Goal: Obtain resource: Download file/media

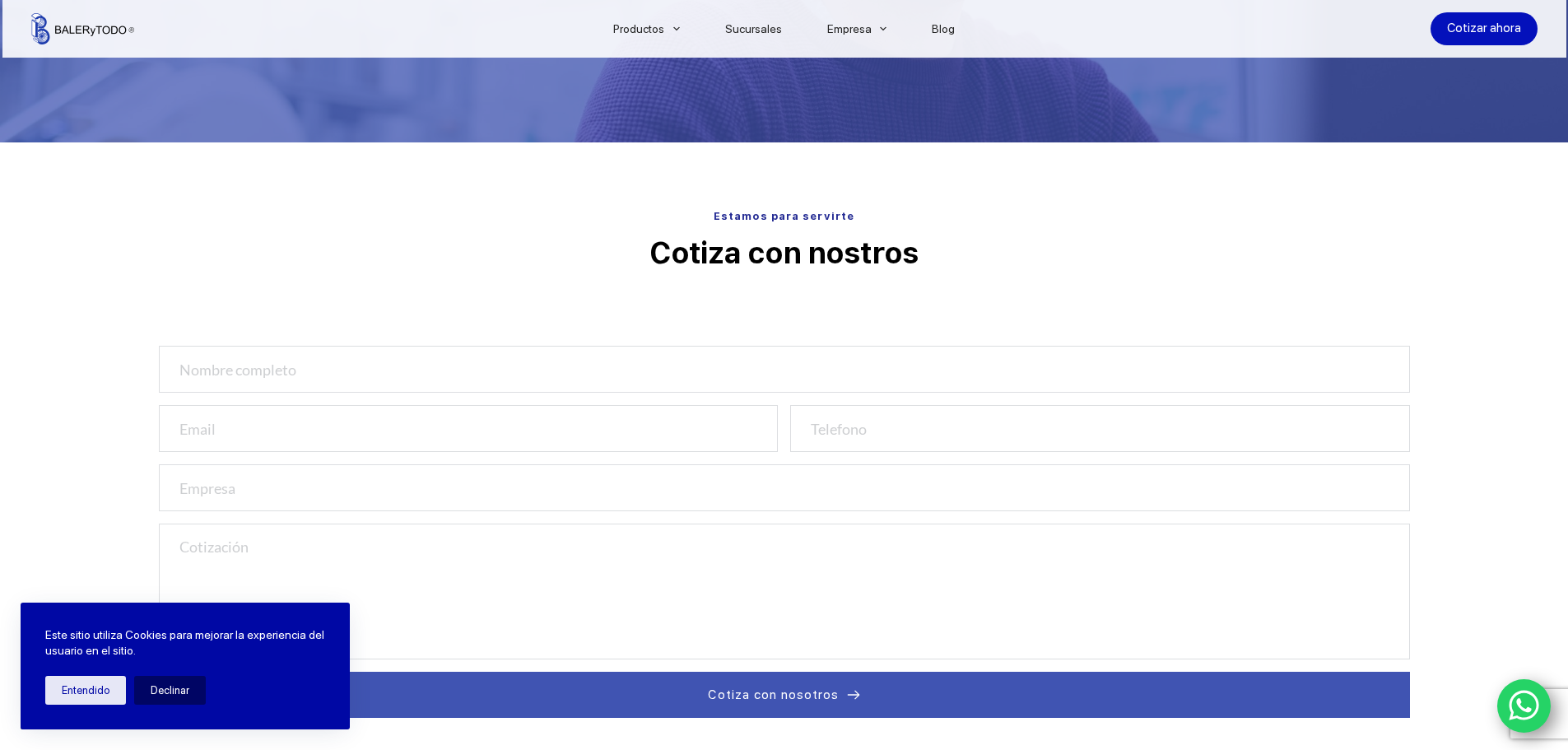
scroll to position [300, 0]
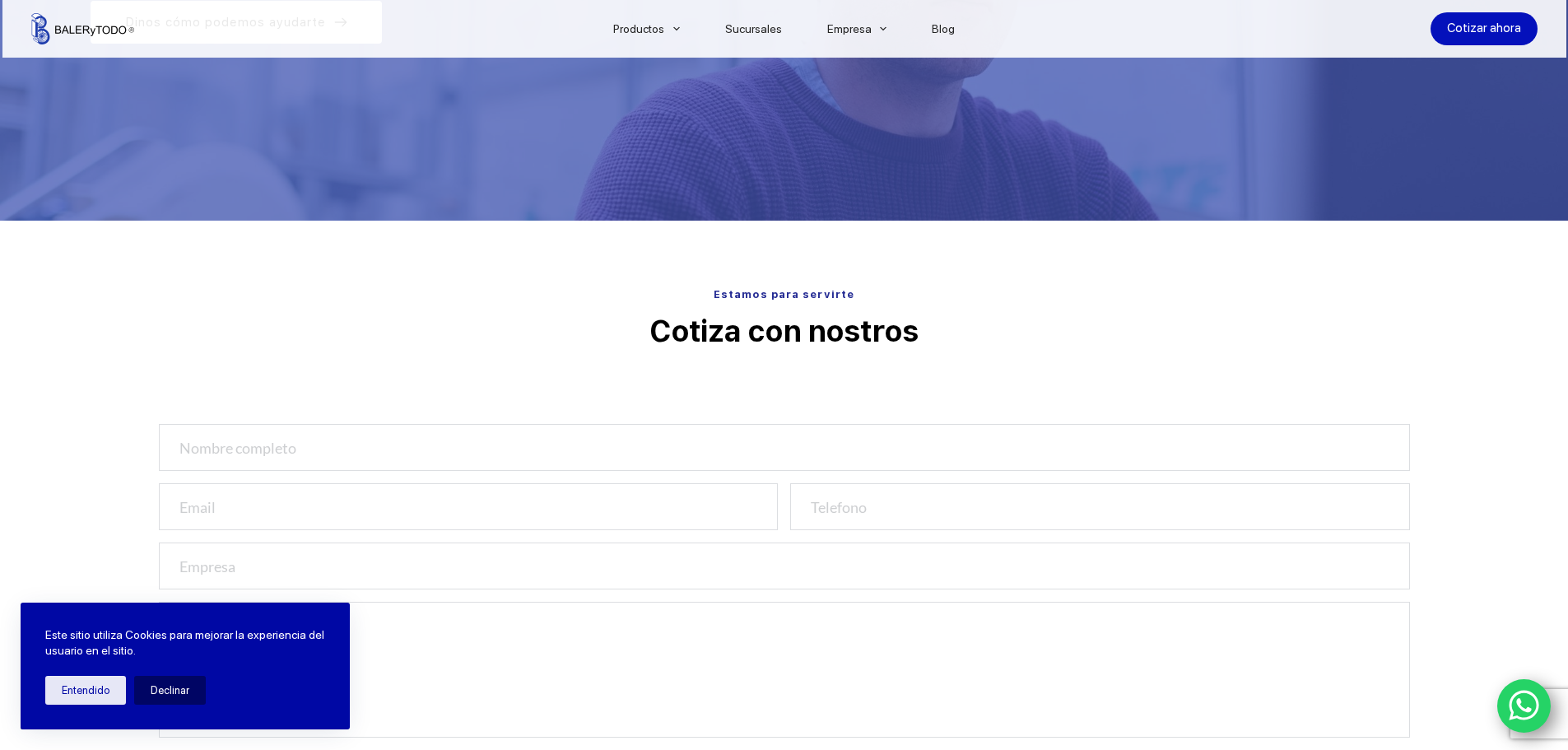
click at [1512, 704] on icon "WhatsApp" at bounding box center [1523, 704] width 31 height 35
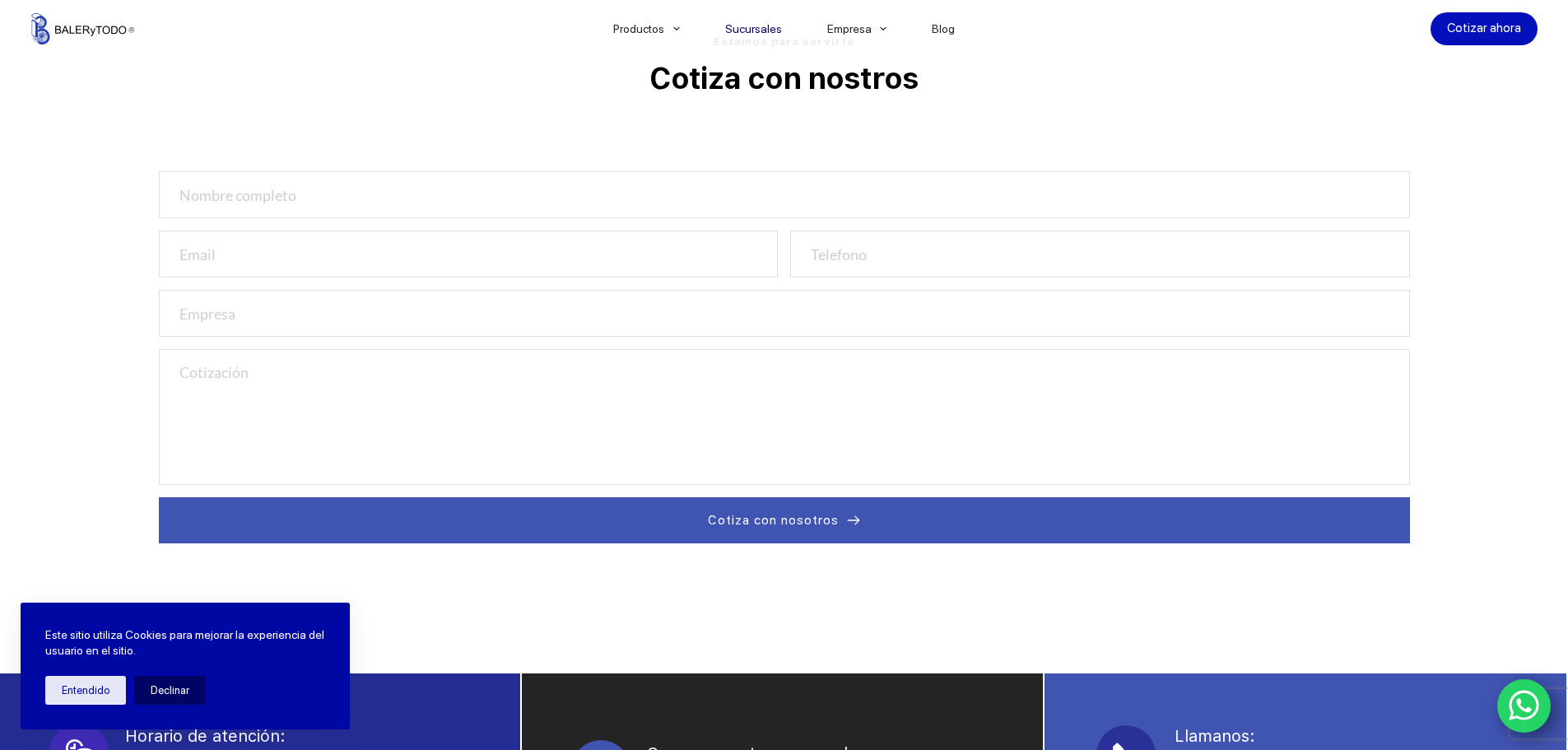
scroll to position [547, 0]
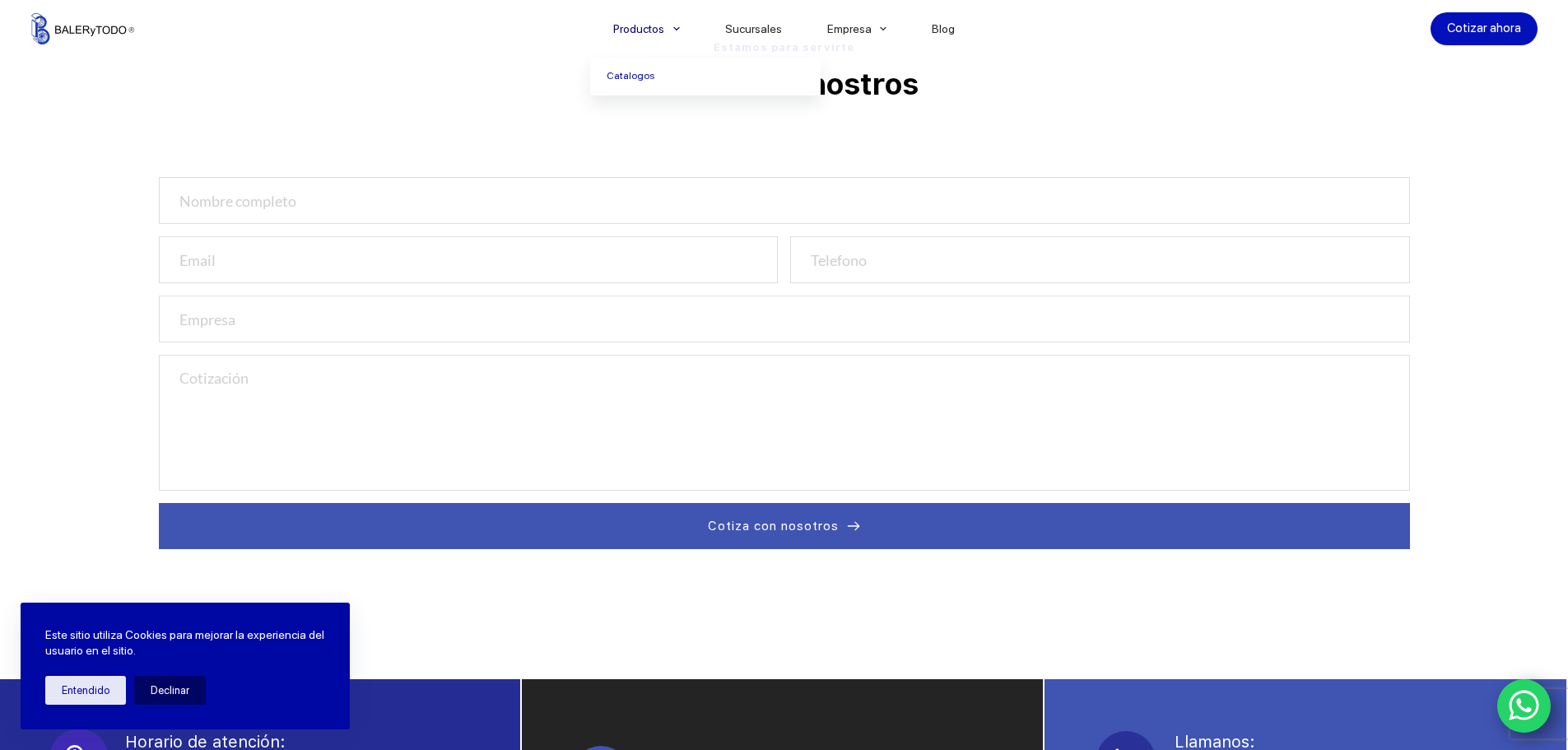
click at [676, 29] on icon "Menu Principal" at bounding box center [677, 29] width 7 height 7
click at [641, 79] on link "Catalogos" at bounding box center [704, 76] width 230 height 38
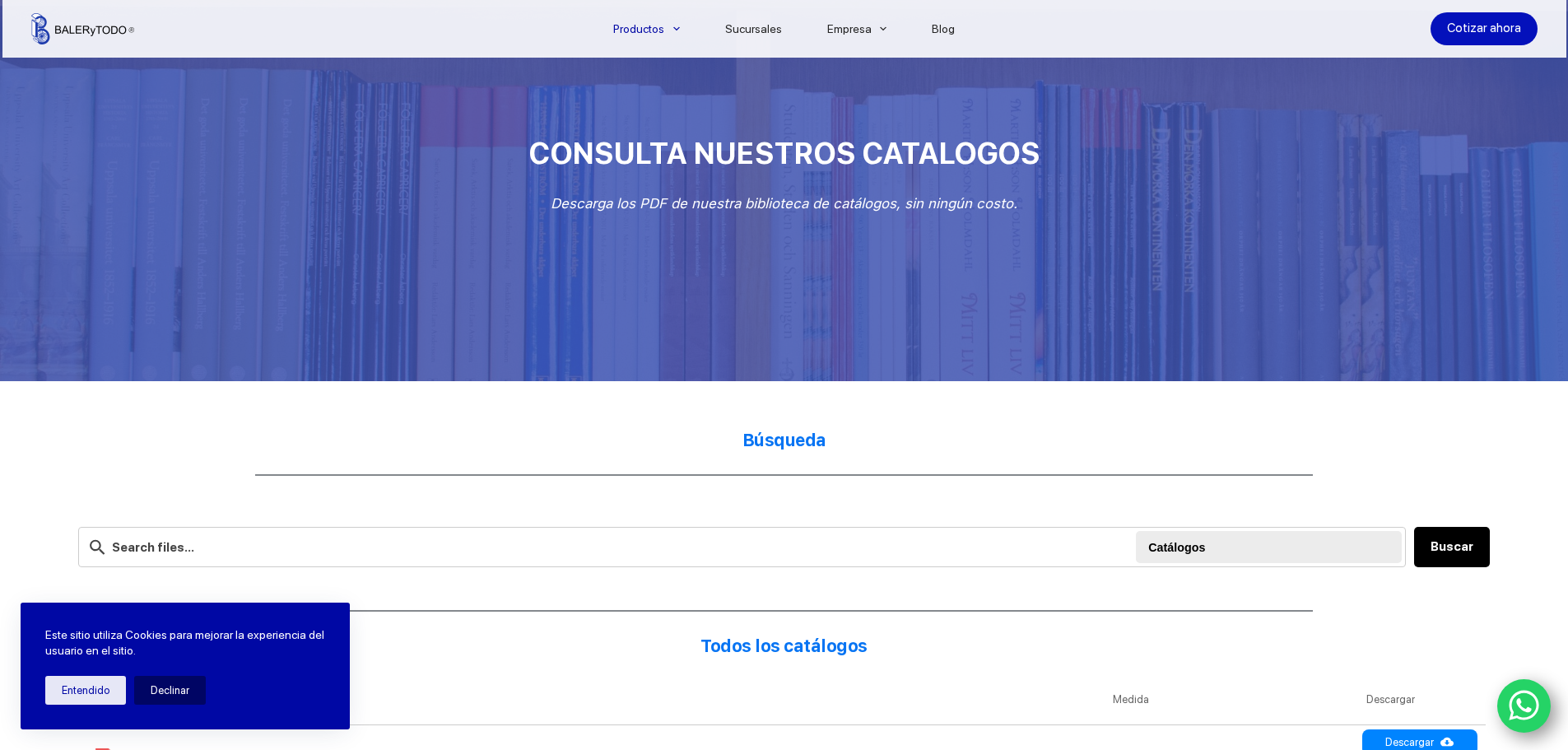
scroll to position [247, 0]
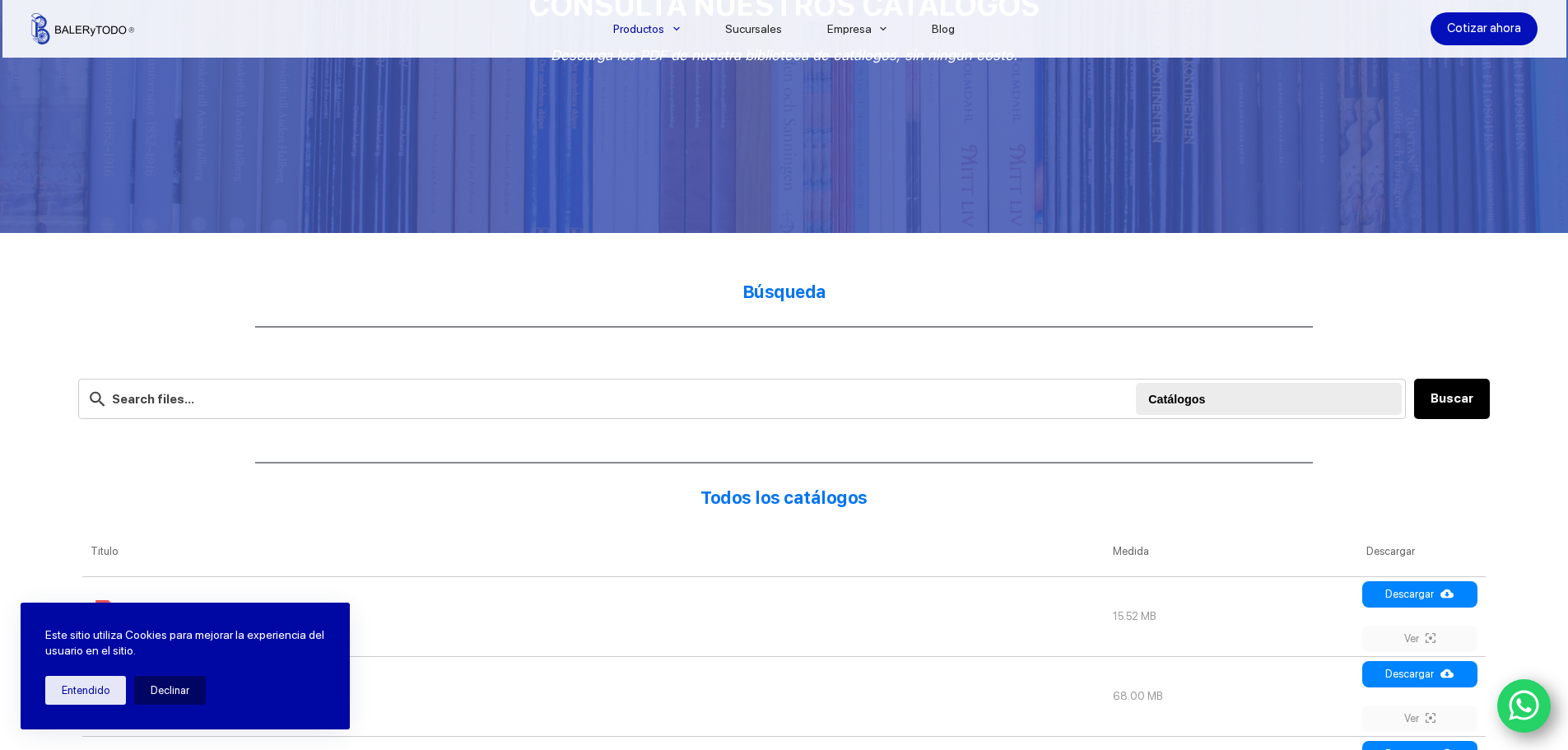
click at [758, 299] on strong "Búsqueda" at bounding box center [784, 292] width 84 height 20
click at [302, 391] on input "text" at bounding box center [741, 399] width 1327 height 40
type input "cople"
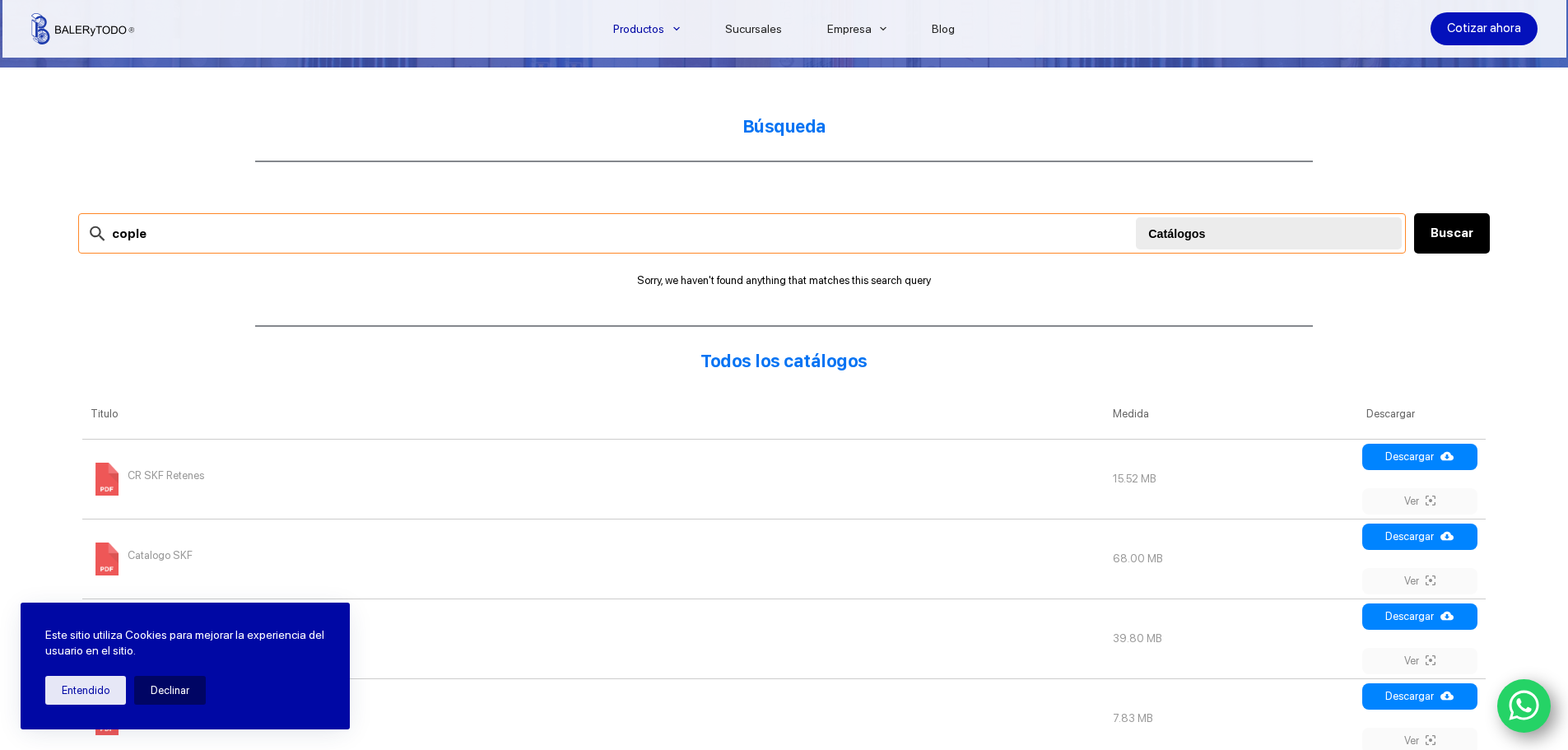
scroll to position [494, 0]
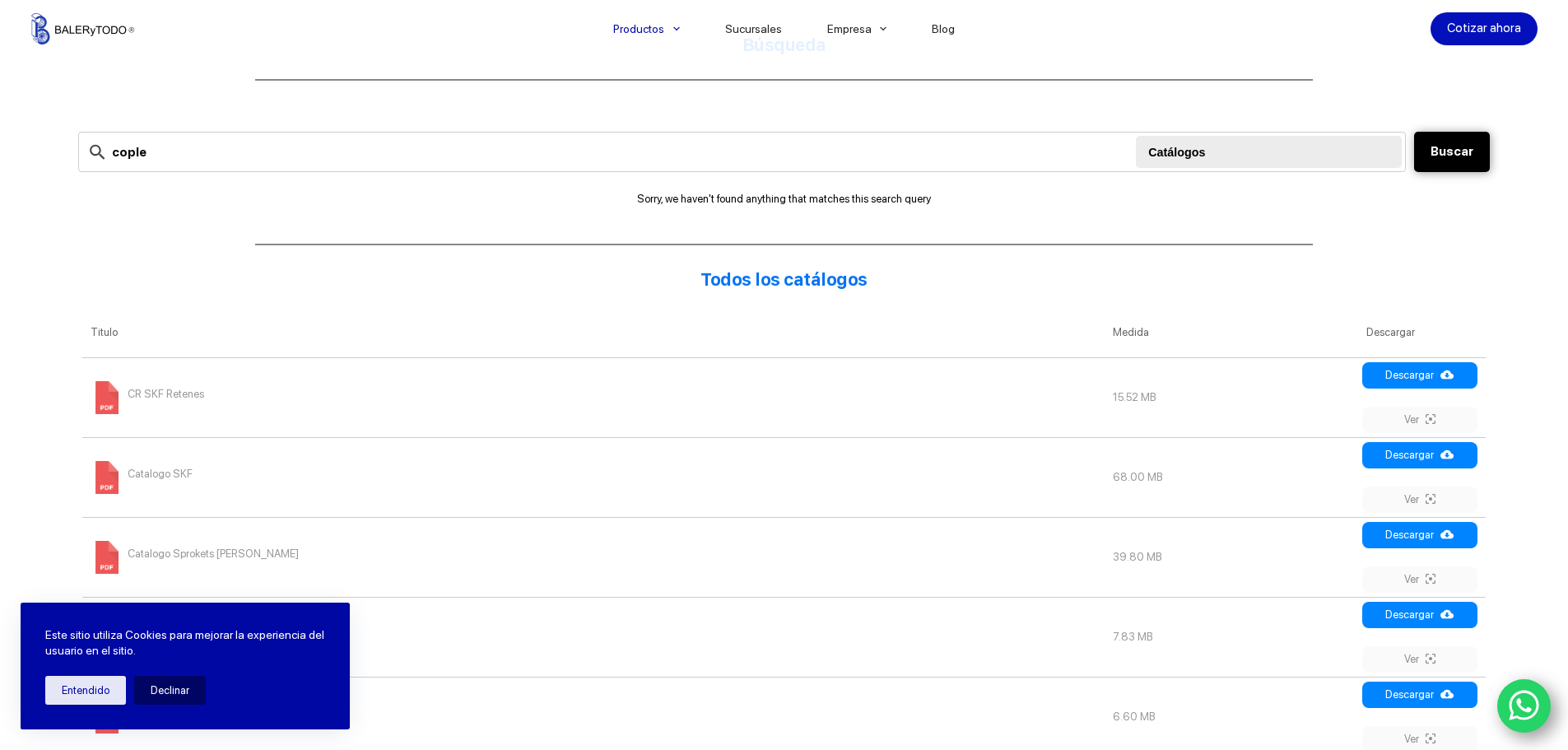
click at [1452, 149] on button "Buscar" at bounding box center [1452, 152] width 76 height 40
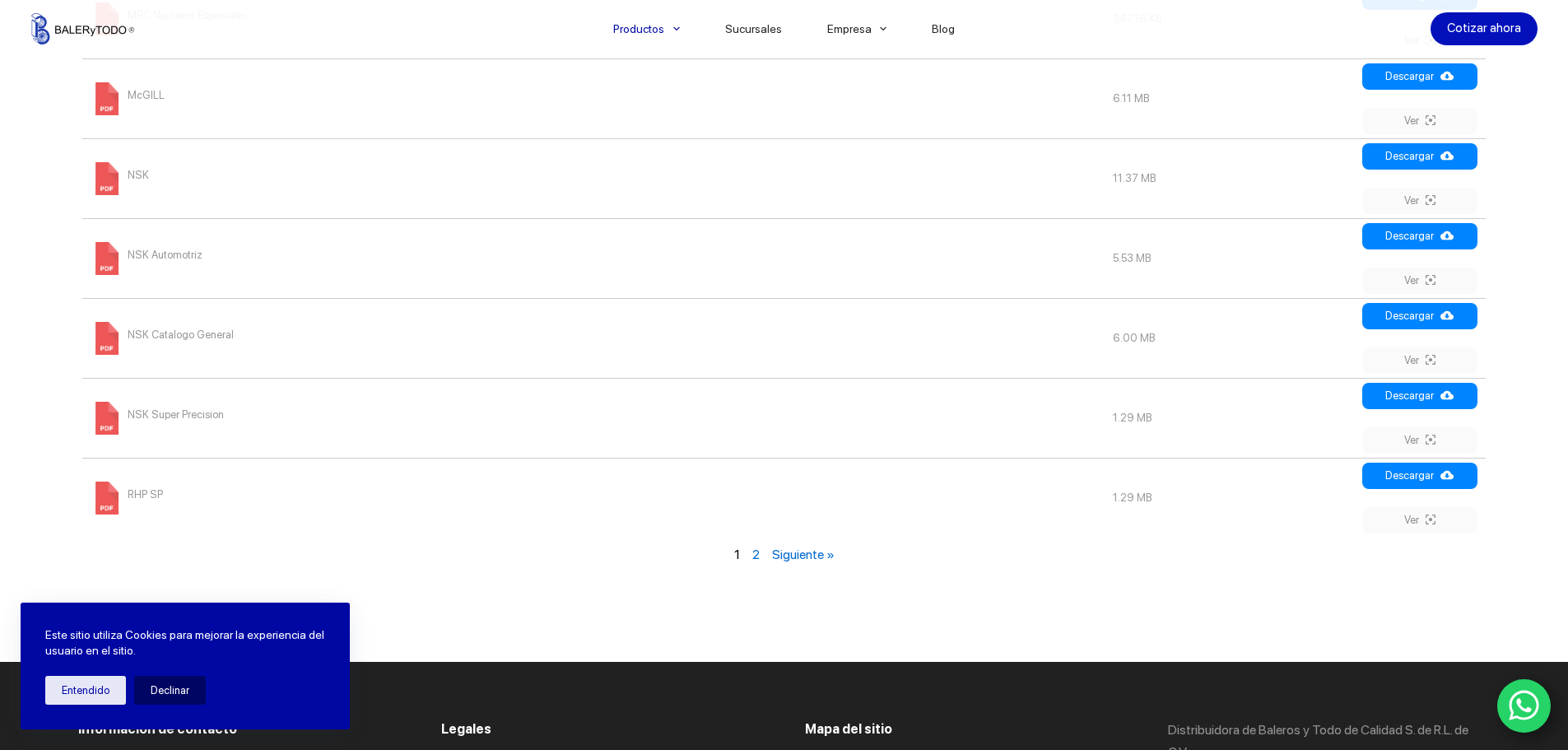
scroll to position [1975, 0]
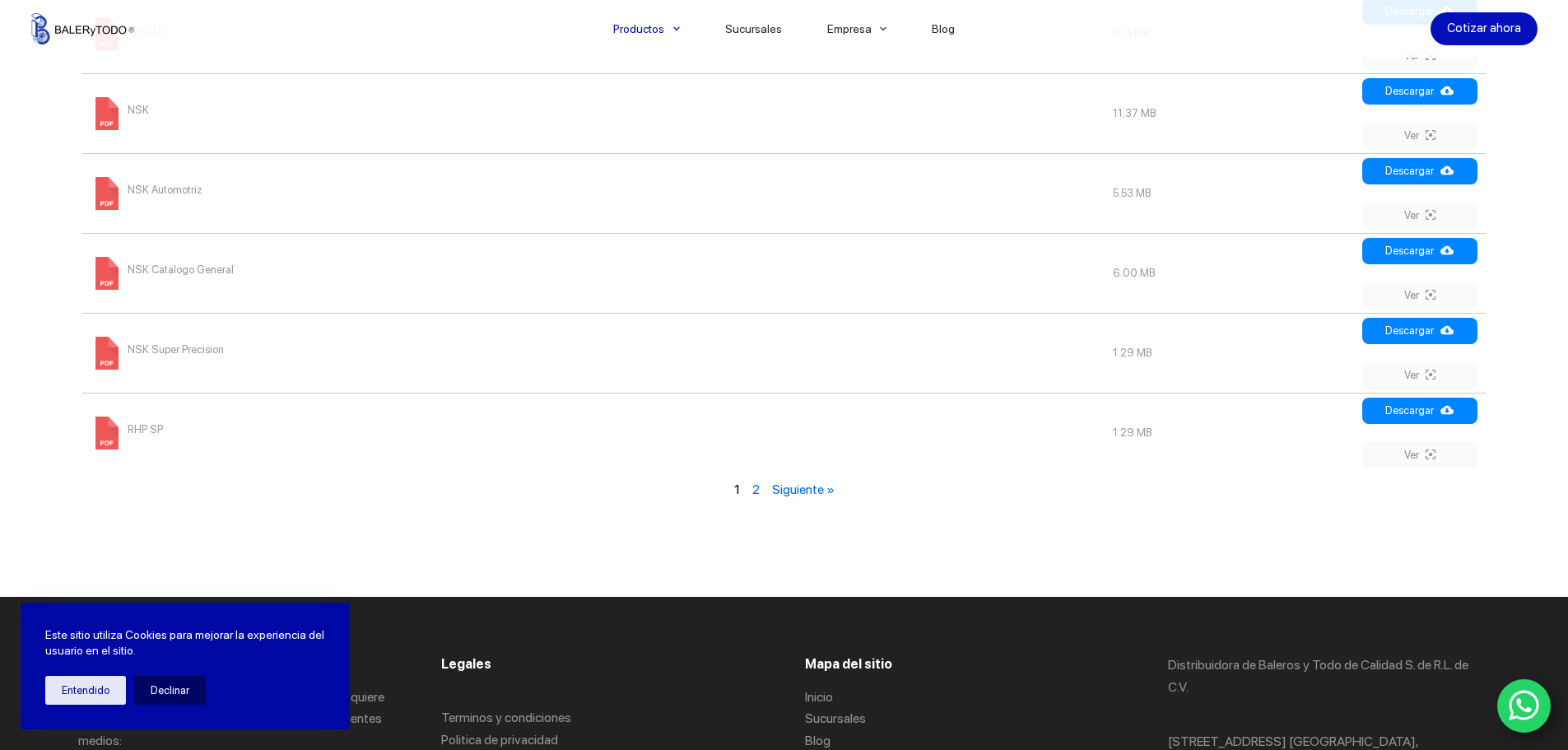
click at [819, 488] on link "Siguiente »" at bounding box center [803, 489] width 62 height 16
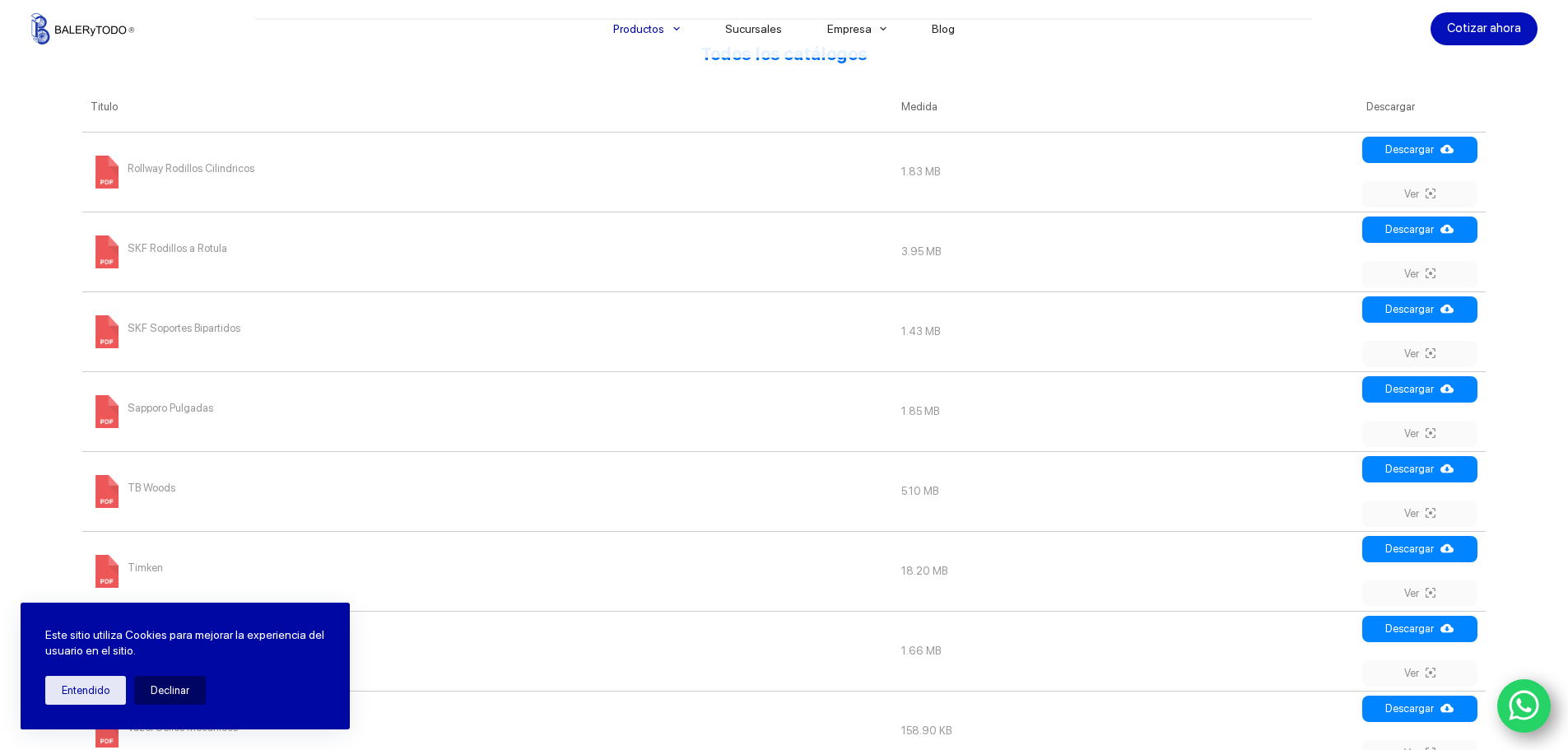
scroll to position [390, 0]
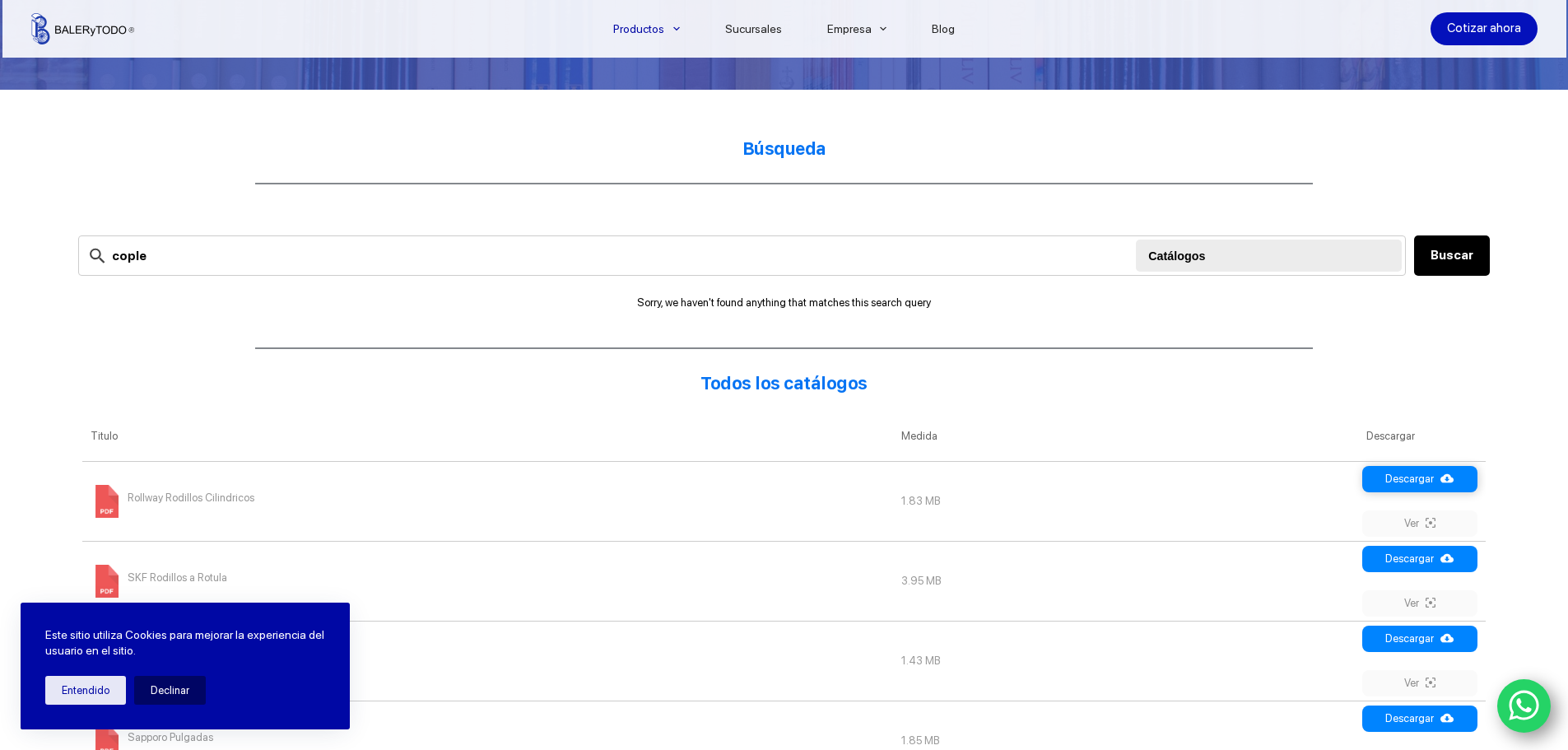
click at [1410, 486] on link "Descargar" at bounding box center [1419, 479] width 115 height 26
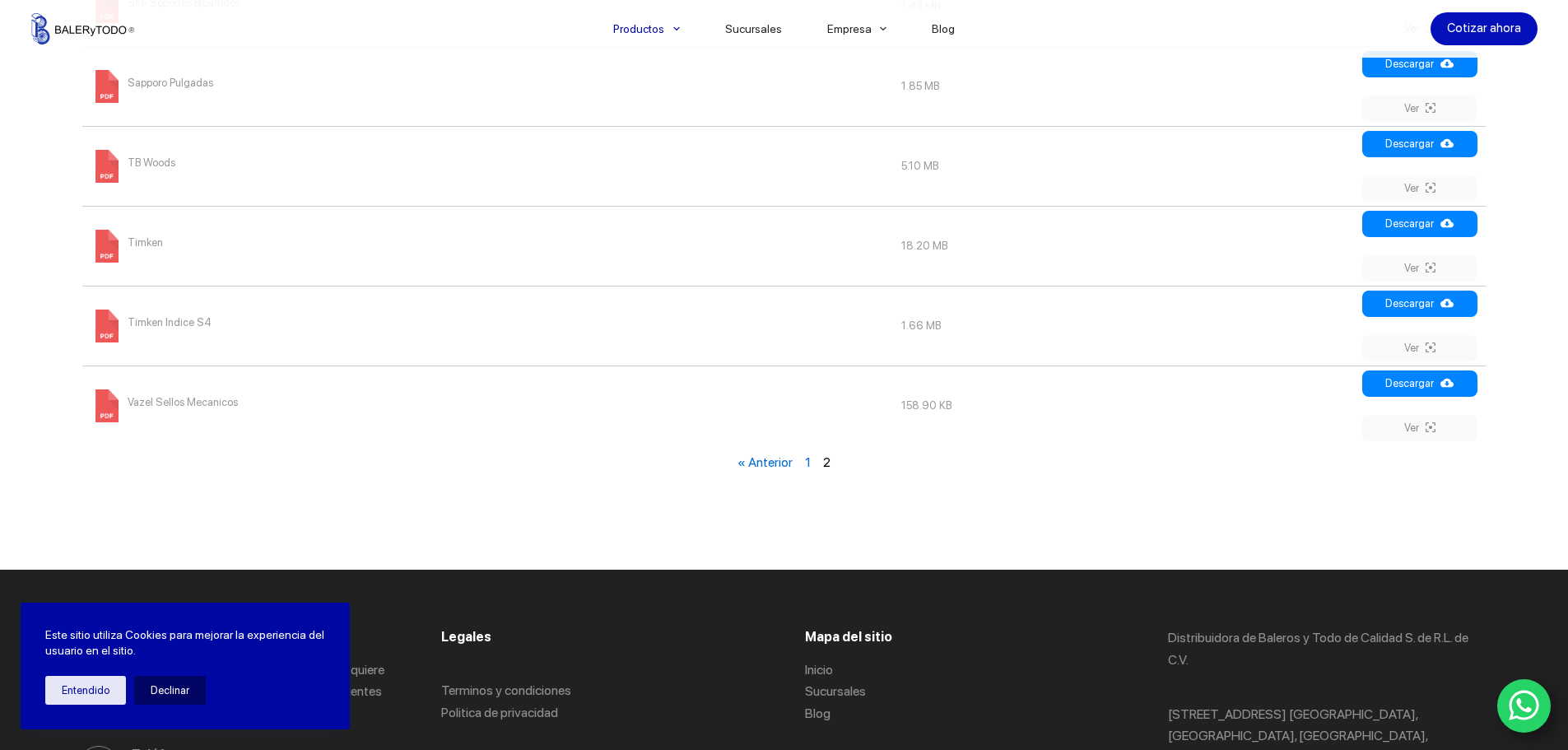
scroll to position [1048, 0]
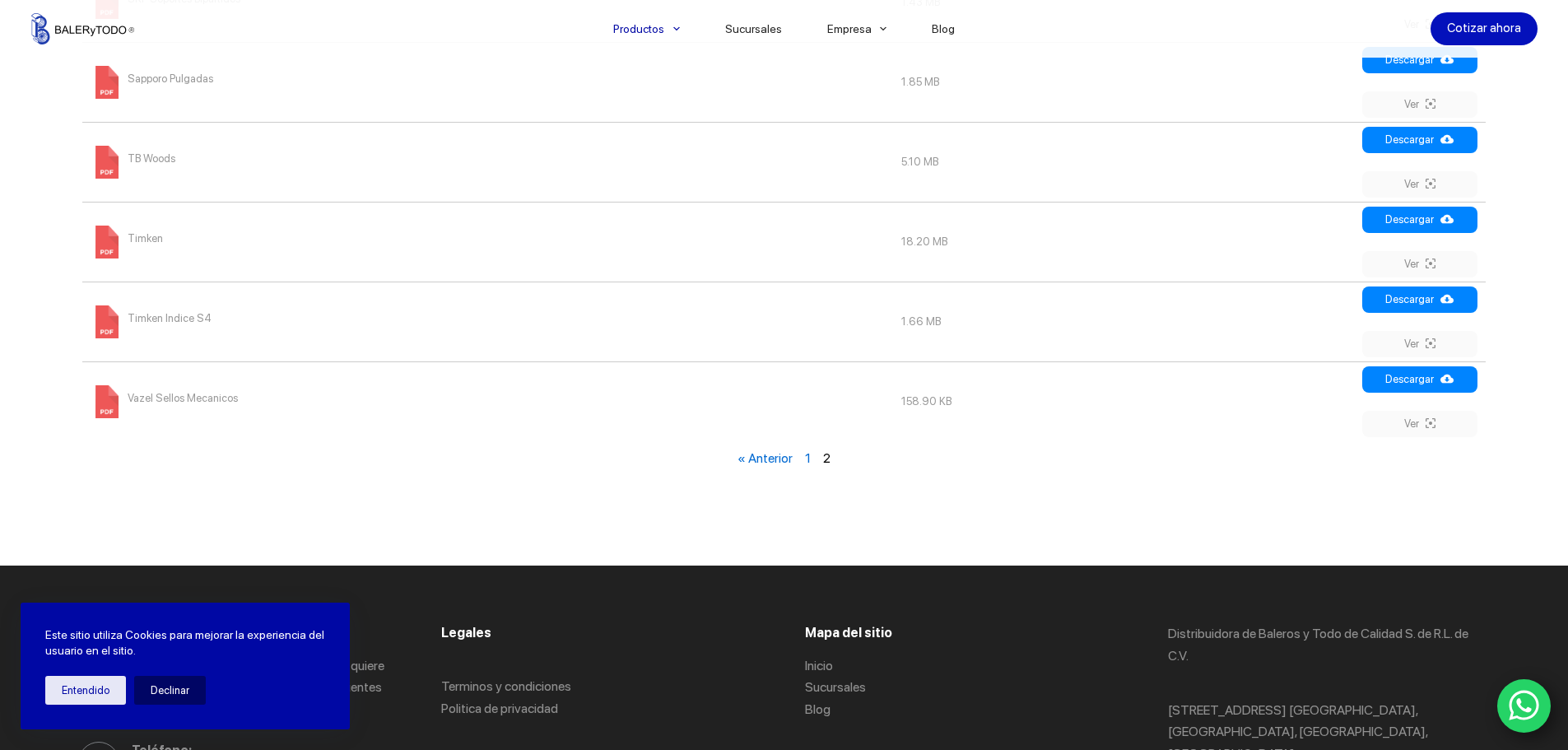
click at [810, 457] on link "1" at bounding box center [807, 458] width 6 height 16
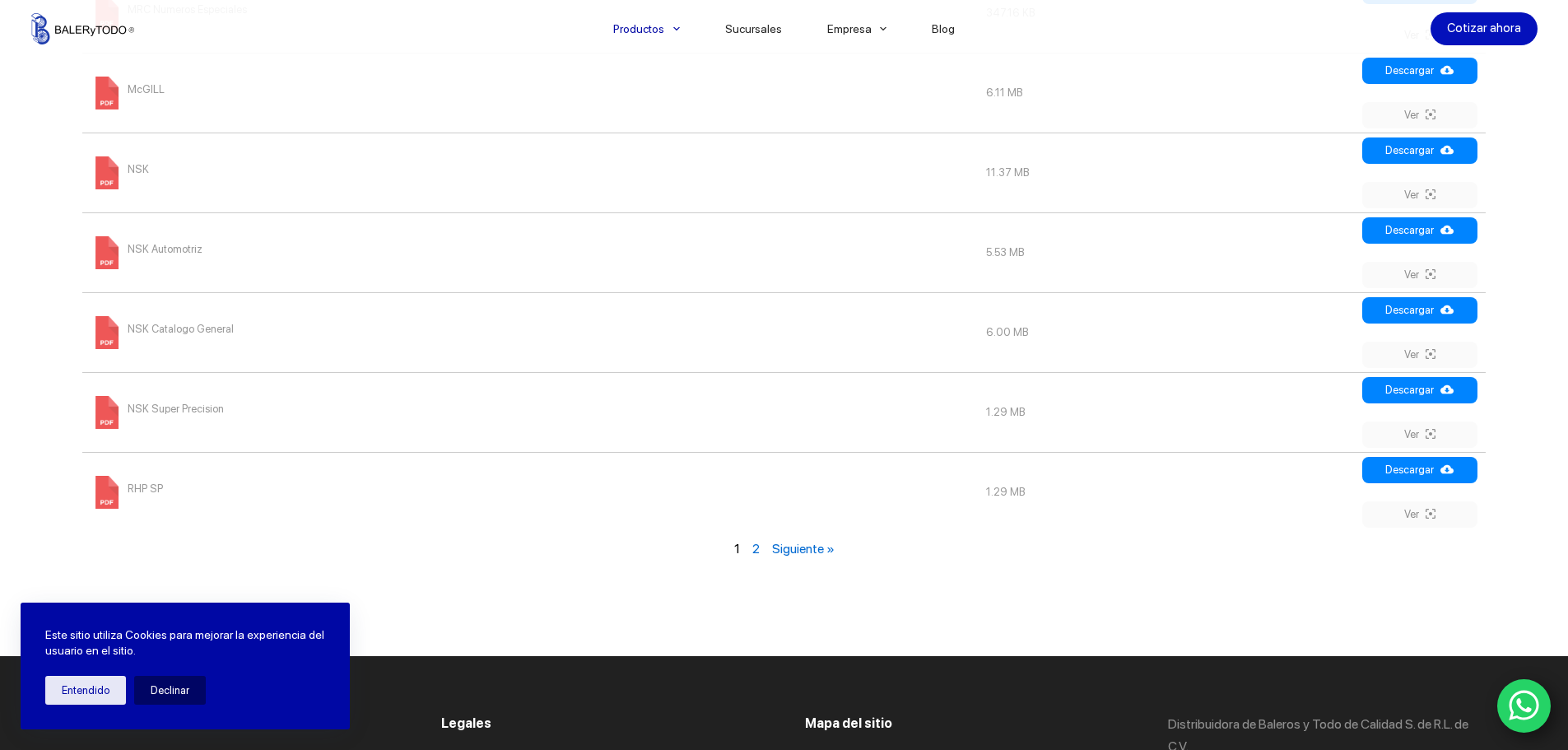
scroll to position [2036, 0]
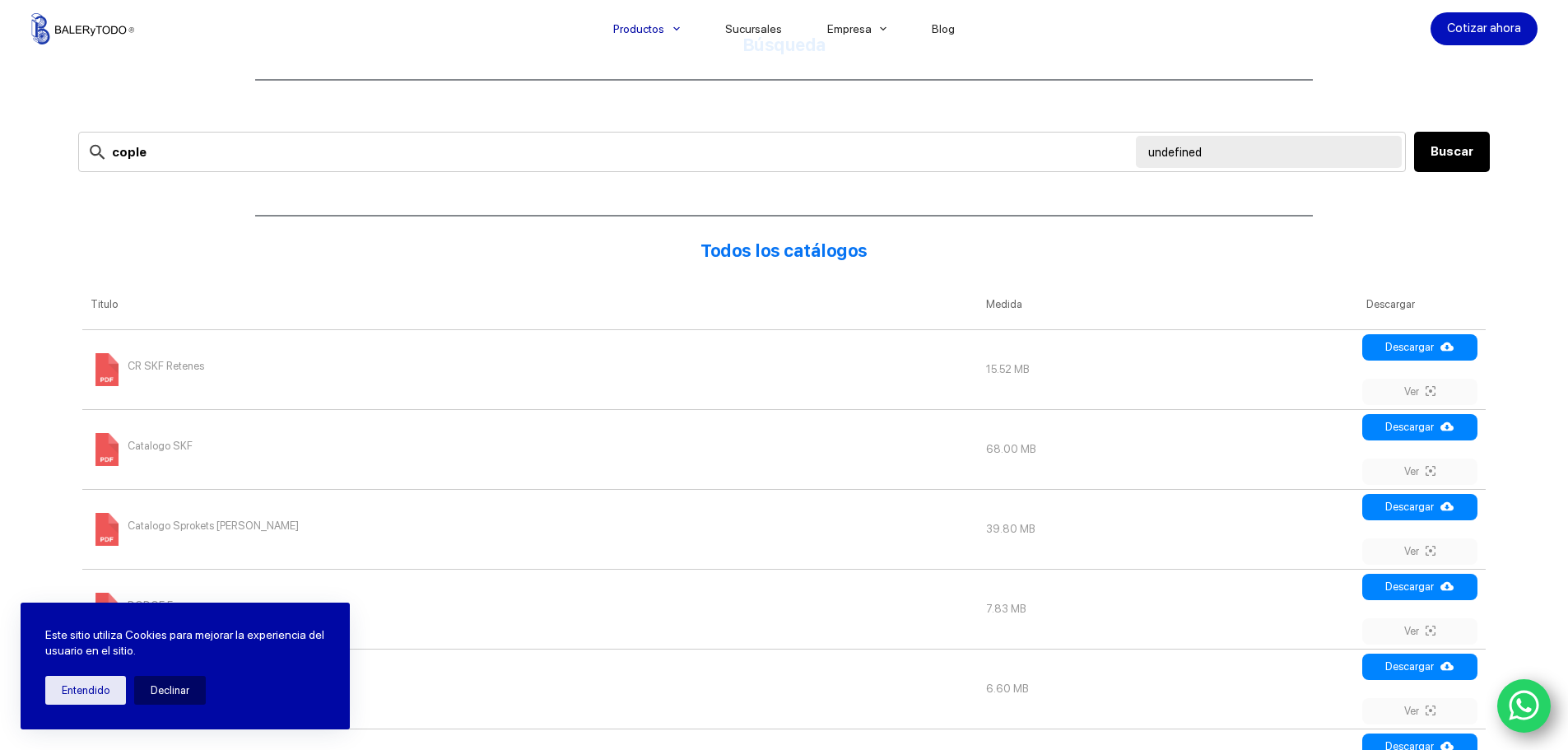
scroll to position [247, 0]
